Goal: Navigation & Orientation: Find specific page/section

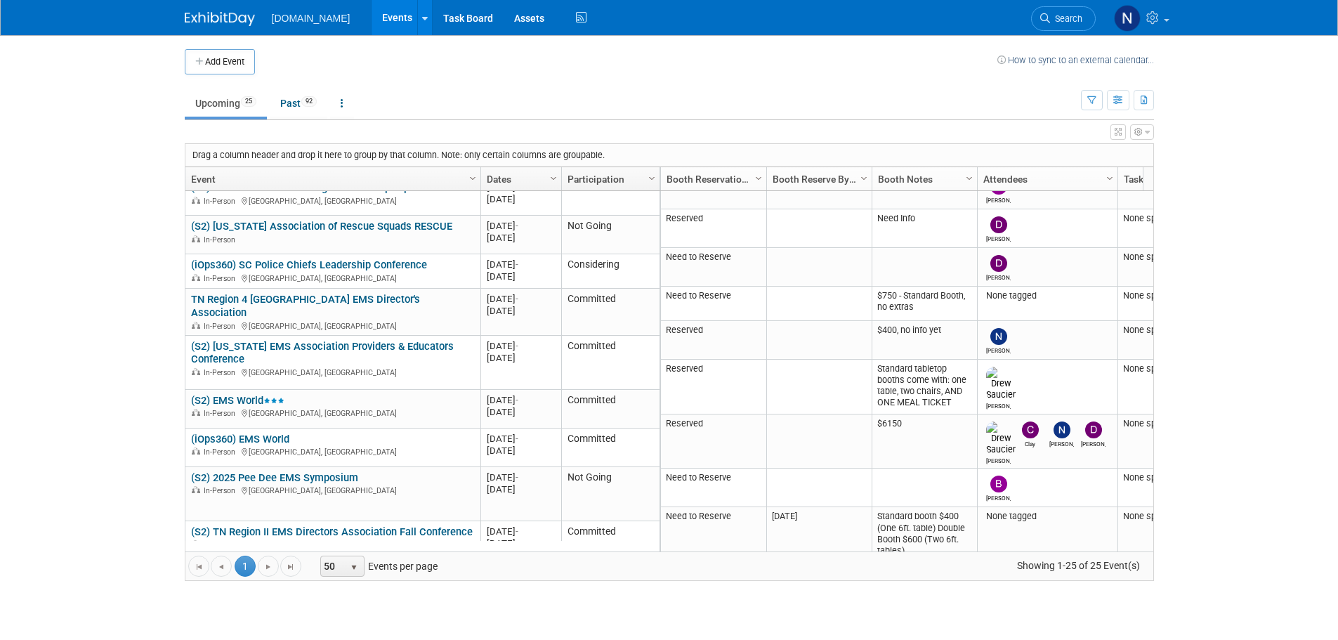
scroll to position [422, 0]
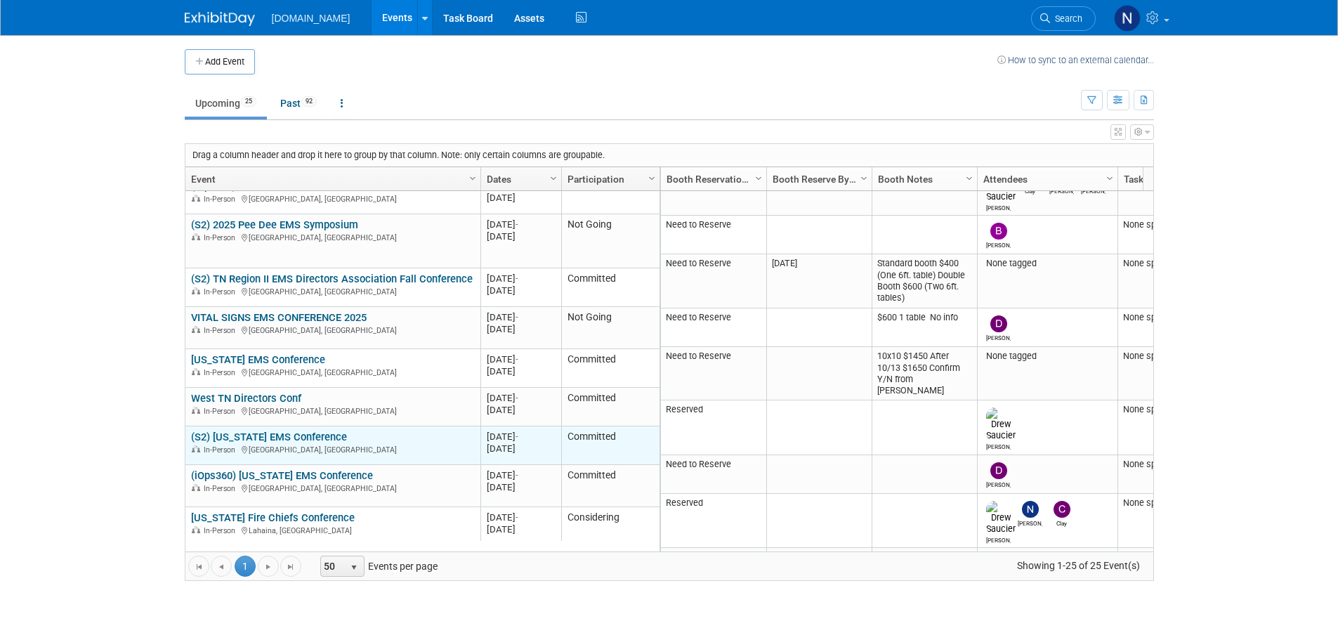
click at [247, 431] on link "(S2) [US_STATE] EMS Conference" at bounding box center [269, 437] width 156 height 13
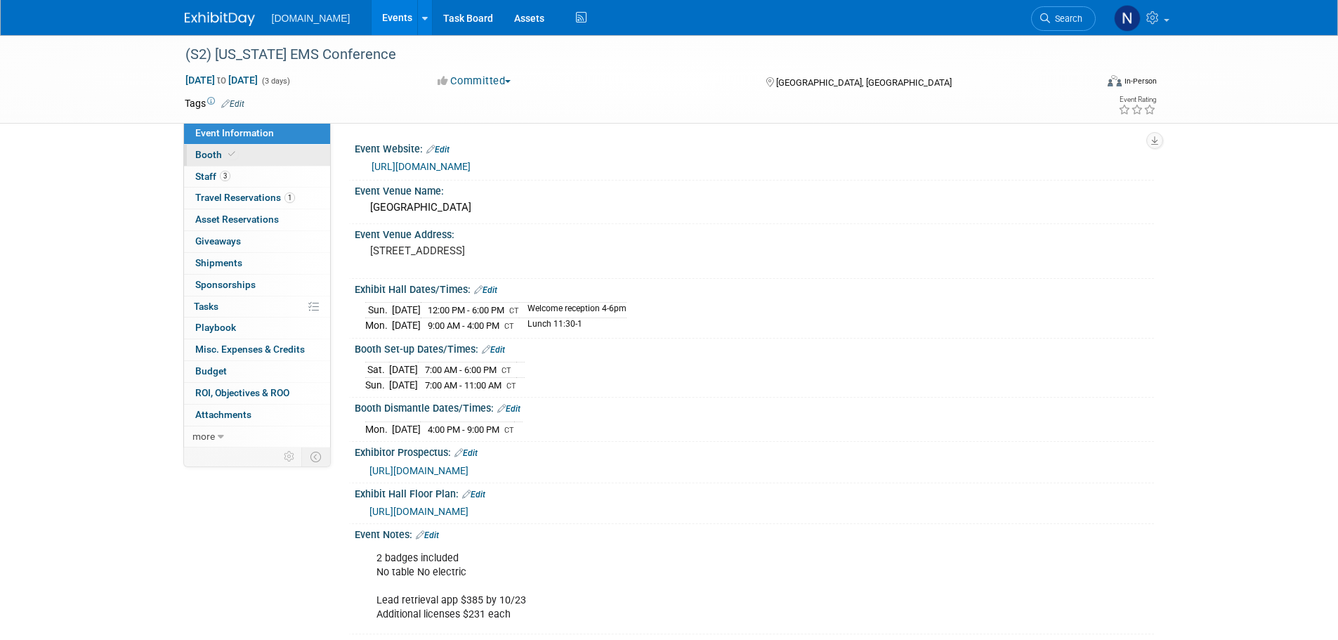
click at [270, 148] on link "Booth" at bounding box center [257, 155] width 146 height 21
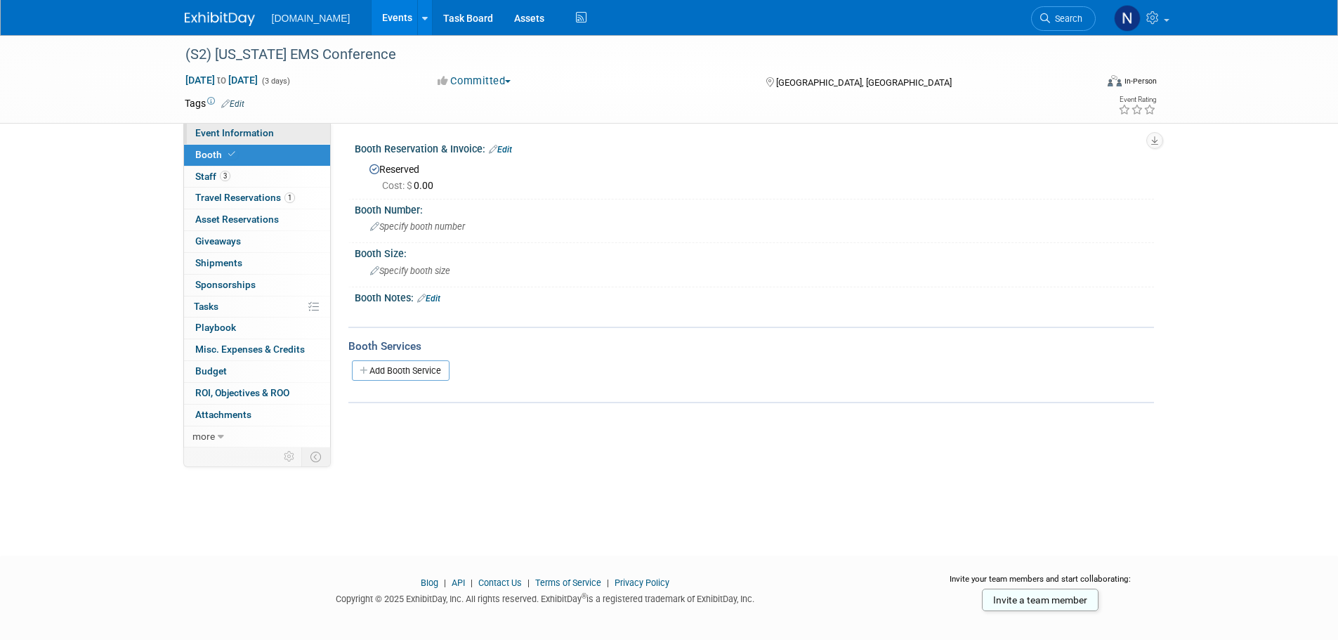
click at [278, 129] on link "Event Information" at bounding box center [257, 133] width 146 height 21
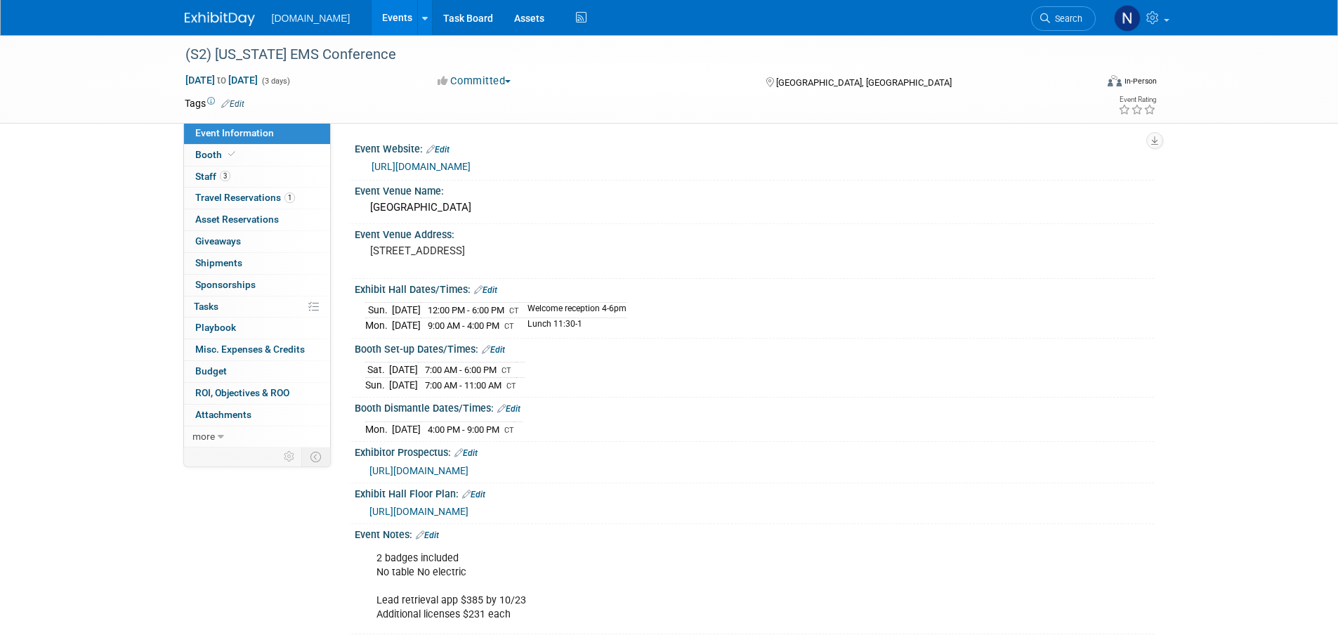
click at [462, 507] on span "https://txemscon2025.mapyourshow.com/8_0/exhview/index.cfm" at bounding box center [419, 511] width 99 height 11
